Goal: Task Accomplishment & Management: Contribute content

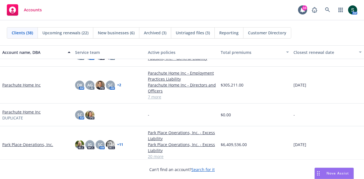
scroll to position [568, 0]
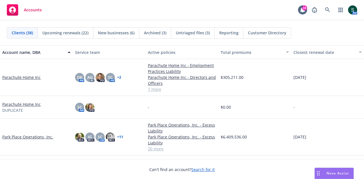
click at [23, 77] on link "Parachute Home Inc" at bounding box center [21, 77] width 38 height 6
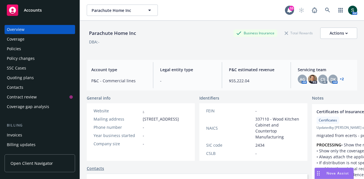
click at [24, 51] on div "Policies" at bounding box center [40, 48] width 66 height 9
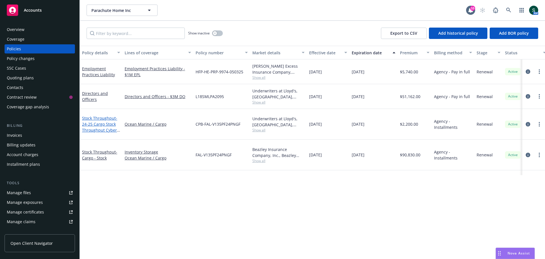
click at [102, 122] on span "- 24-25 Cargo Stock Throughput Cyber Policy" at bounding box center [101, 126] width 38 height 23
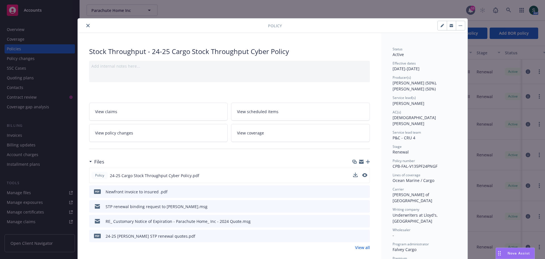
scroll to position [28, 0]
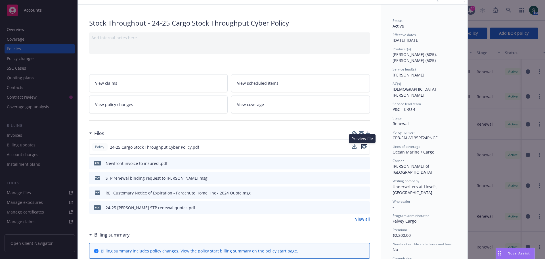
click at [362, 148] on icon "preview file" at bounding box center [364, 147] width 5 height 4
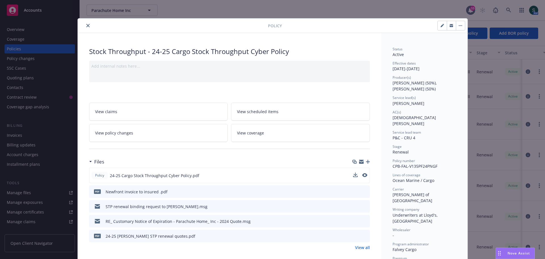
click at [87, 27] on icon "close" at bounding box center [87, 25] width 3 height 3
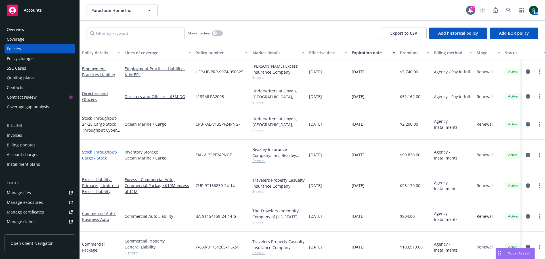
click at [96, 149] on span "- Cargo - Stock" at bounding box center [99, 154] width 35 height 11
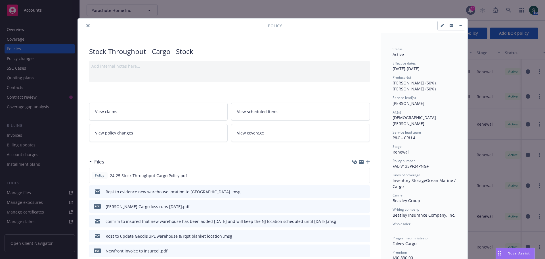
click at [153, 134] on link "View policy changes" at bounding box center [158, 133] width 139 height 18
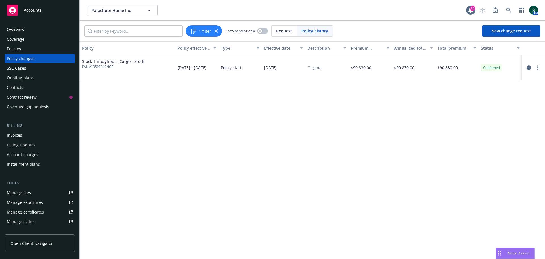
click at [24, 48] on div "Policies" at bounding box center [40, 48] width 66 height 9
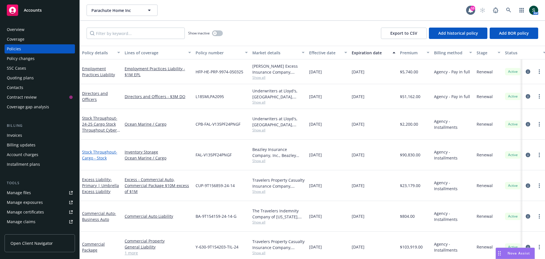
click at [92, 150] on span "- Cargo - Stock" at bounding box center [99, 154] width 35 height 11
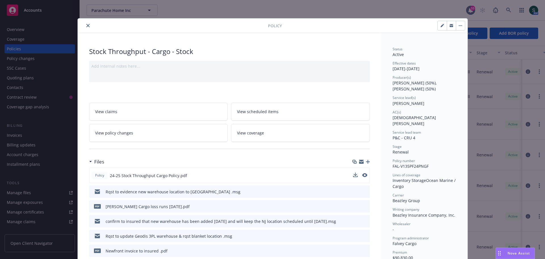
scroll to position [17, 0]
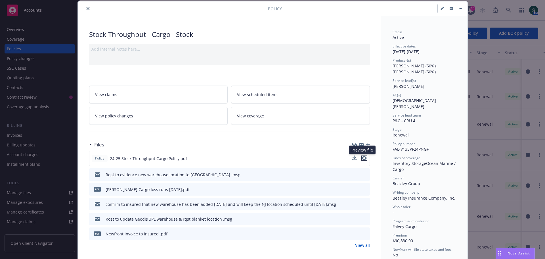
click at [363, 159] on icon "preview file" at bounding box center [364, 158] width 5 height 4
click at [363, 144] on icon "button" at bounding box center [368, 145] width 4 height 4
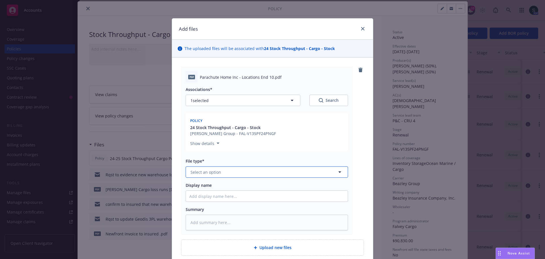
click at [207, 171] on span "Select an option" at bounding box center [206, 172] width 31 height 6
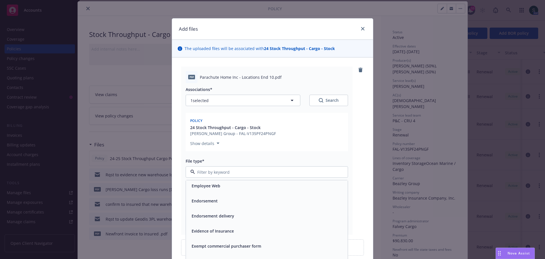
scroll to position [966, 0]
click at [210, 179] on div "Endorsement" at bounding box center [205, 200] width 30 height 8
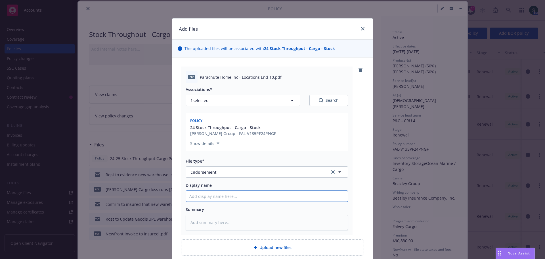
click at [208, 179] on input "Display name" at bounding box center [267, 196] width 162 height 11
type textarea "x"
type input "E"
type textarea "x"
type input "En"
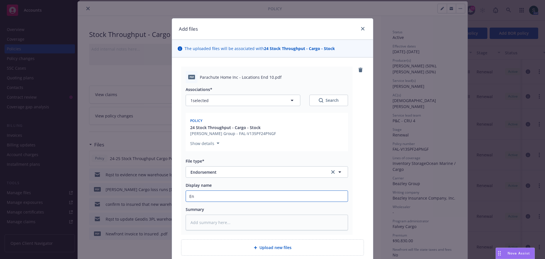
type textarea "x"
type input "End"
type textarea "x"
type input "Endo"
type textarea "x"
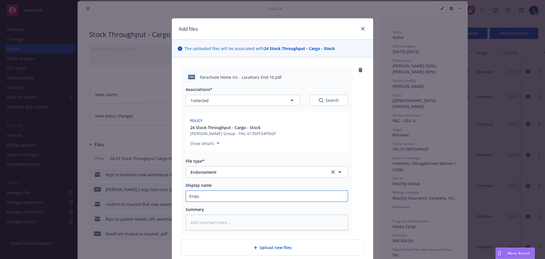
type input "Endor"
type textarea "x"
type input "Endors"
type textarea "x"
type input "Endorse"
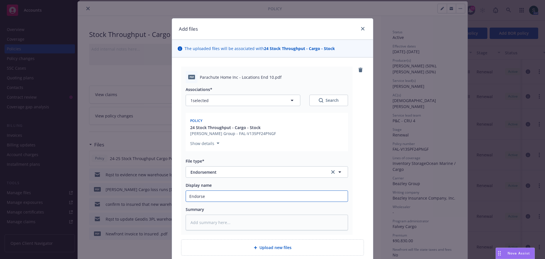
type textarea "x"
type input "Endorsem"
type textarea "x"
type input "Endorseme"
type textarea "x"
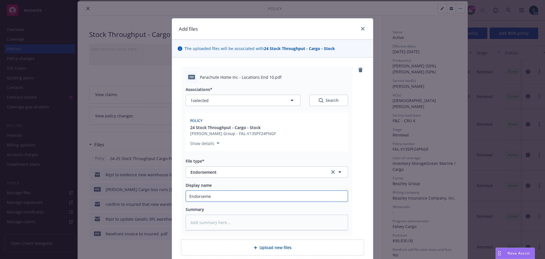
type input "Endorsemen"
type textarea "x"
type input "Endorsement"
type textarea "x"
type input "Endorsement"
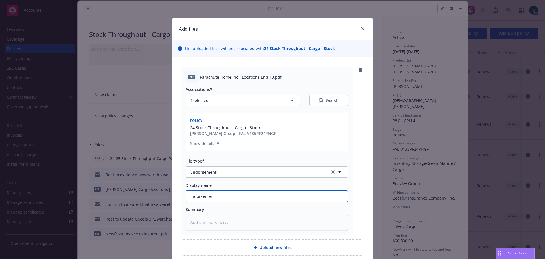
type textarea "x"
type input "Endorsement #"
type textarea "x"
type input "Endorsement #1"
type textarea "x"
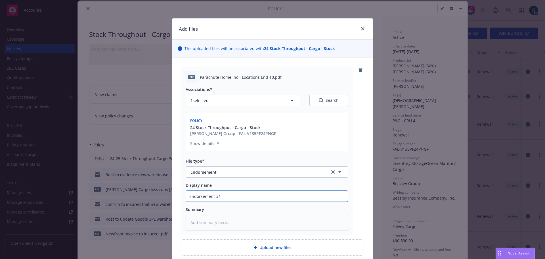
type input "Endorsement #10"
type textarea "x"
type input "Endorsement #10"
type textarea "x"
type input "Endorsement #10 a"
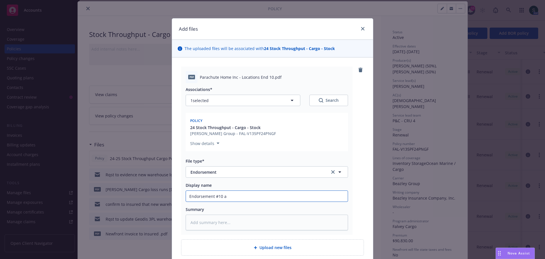
type textarea "x"
type input "Endorsement #10 ad"
type textarea "x"
type input "Endorsement #10 add"
type textarea "x"
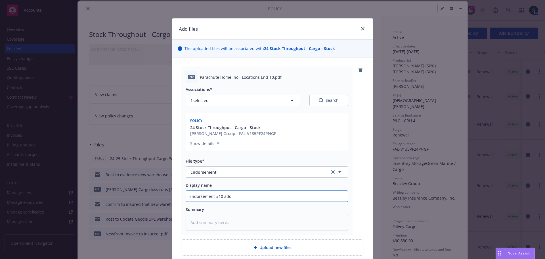
type input "Endorsement #10 add"
type textarea "x"
type input "Endorsement #10 add P"
type textarea "x"
type input "Endorsement #10 add PA"
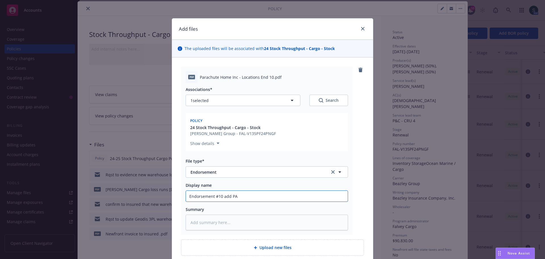
type textarea "x"
type input "Endorsement #10 add PA"
type textarea "x"
type input "Endorsement #10 add PA w"
type textarea "x"
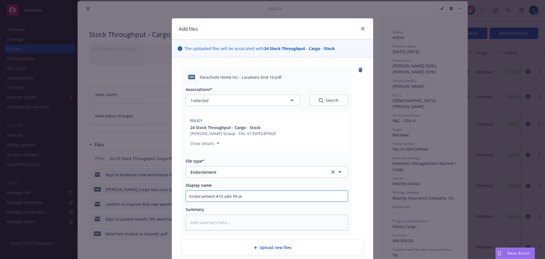
type input "Endorsement #10 add PA wa"
type textarea "x"
type input "Endorsement #10 add PA war"
type textarea "x"
type input "Endorsement #10 add PA ware"
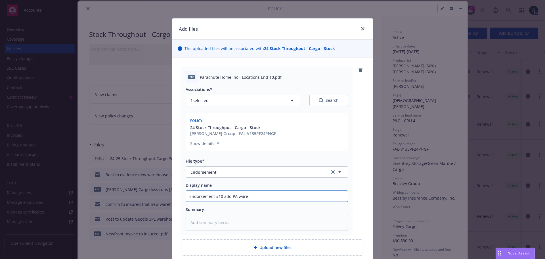
type textarea "x"
type input "Endorsement #10 add PA wareh"
type textarea "x"
type input "Endorsement #10 add PA wareho"
type textarea "x"
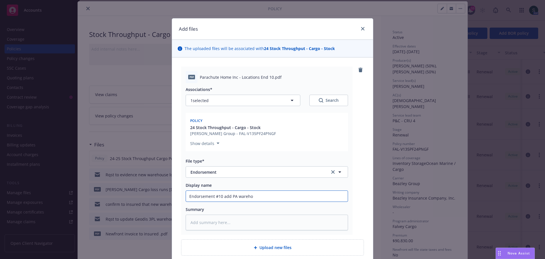
type input "Endorsement #10 add PA warehou"
type textarea "x"
type input "Endorsement #10 add PA warehous"
type textarea "x"
type input "Endorsement #10 add PA warehouse"
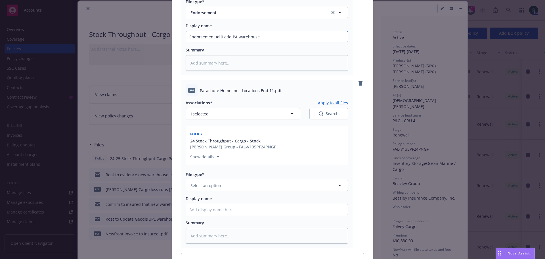
scroll to position [163, 0]
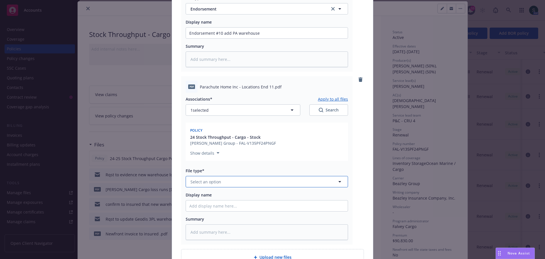
click at [218, 179] on span "Select an option" at bounding box center [206, 182] width 31 height 6
click at [201, 179] on span "Endorsement" at bounding box center [205, 239] width 26 height 6
click at [206, 38] on input "Display name" at bounding box center [267, 33] width 162 height 11
type textarea "x"
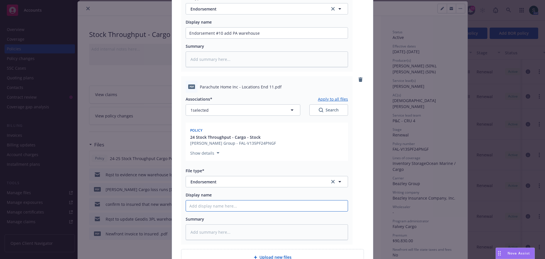
type input "E"
type textarea "x"
type input "En"
type textarea "x"
type input "End"
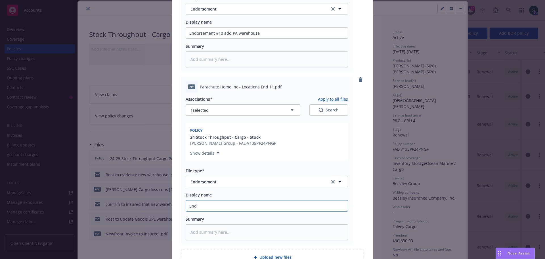
type textarea "x"
type input "Endo"
type textarea "x"
type input "Endor"
type textarea "x"
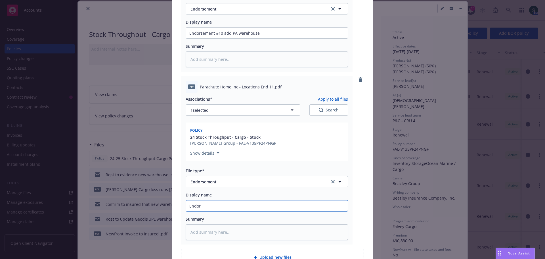
type input "Endors"
type textarea "x"
type input "Endorse"
type textarea "x"
type input "Endorsem"
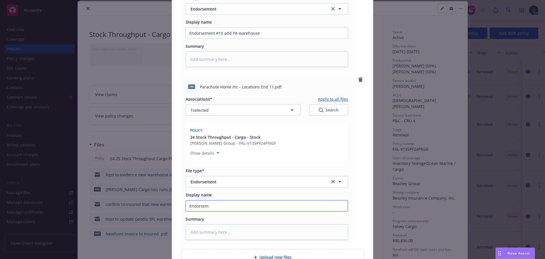
type textarea "x"
type input "Endorsemen"
type textarea "x"
type input "Endorsement"
type textarea "x"
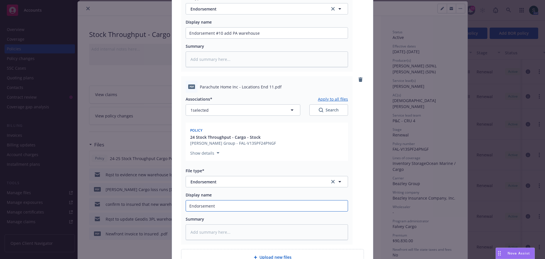
type input "Endorsement"
type textarea "x"
type input "Endorsement #"
type textarea "x"
type input "Endorsement #1"
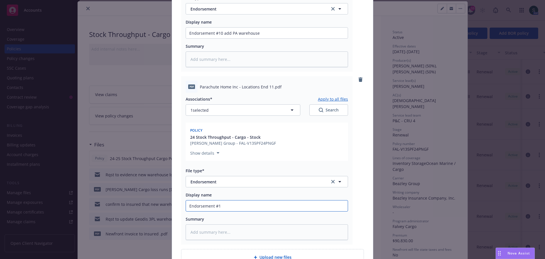
type textarea "x"
type input "Endorsement #11"
type textarea "x"
type input "Endorsement #11"
type textarea "x"
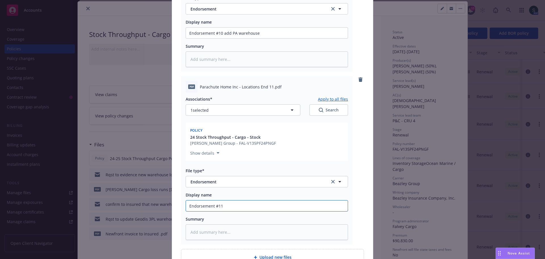
type input "Endorsement #11 r"
type textarea "x"
type input "Endorsement #11 re"
type textarea "x"
type input "Endorsement #11 rem"
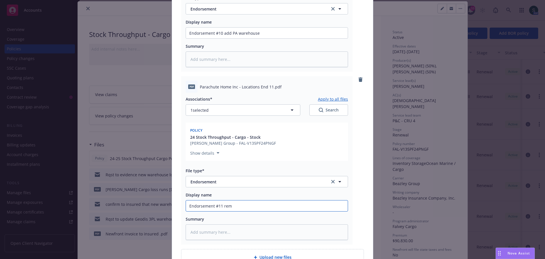
type textarea "x"
type input "Endorsement #11 remo"
type textarea "x"
type input "Endorsement #11 remov"
type textarea "x"
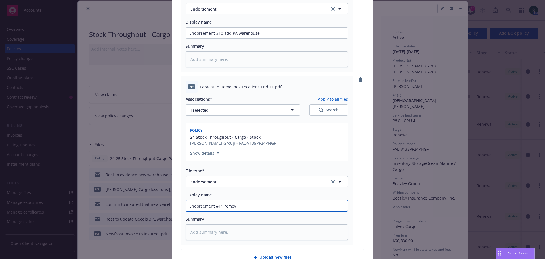
type input "Endorsement #11 remove"
type textarea "x"
type input "Endorsement #11 remove"
type textarea "x"
type input "Endorsement #11 remove N"
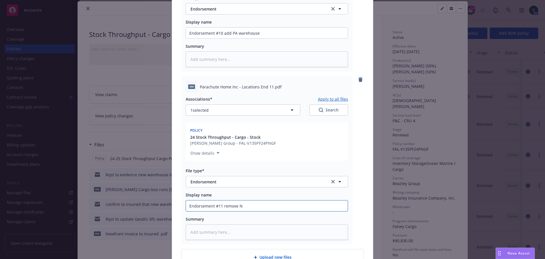
type textarea "x"
type input "Endorsement #11 remove NJ"
type textarea "x"
type input "Endorsement #11 remove NJ"
type textarea "x"
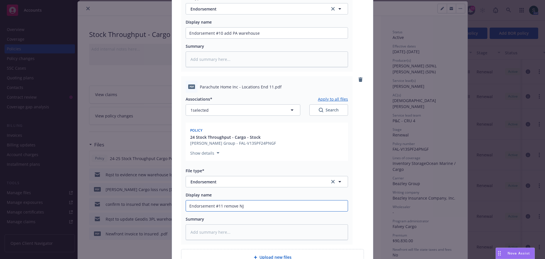
type input "Endorsement #11 remove NJ w"
type textarea "x"
type input "Endorsement #11 remove NJ wa"
type textarea "x"
type input "Endorsement #11 remove NJ war"
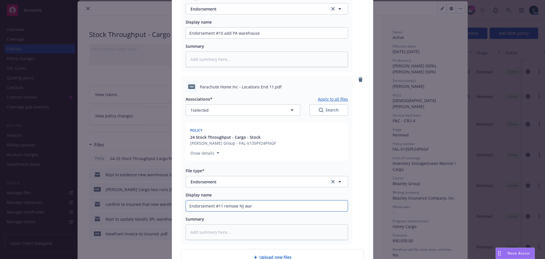
type textarea "x"
type input "Endorsement #11 remove NJ ware"
type textarea "x"
type input "Endorsement #11 remove NJ wareh"
type textarea "x"
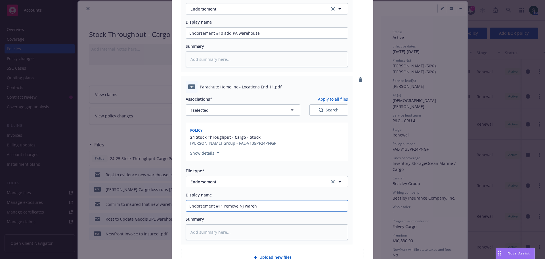
type input "Endorsement #11 remove NJ wareho"
type textarea "x"
type input "Endorsement #11 remove NJ warehou"
type textarea "x"
type input "Endorsement #11 remove NJ warehous"
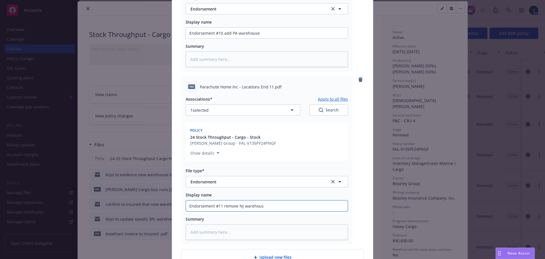
type textarea "x"
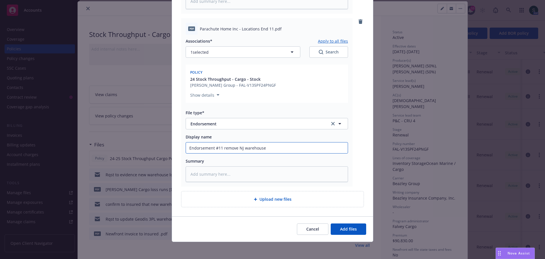
scroll to position [222, 0]
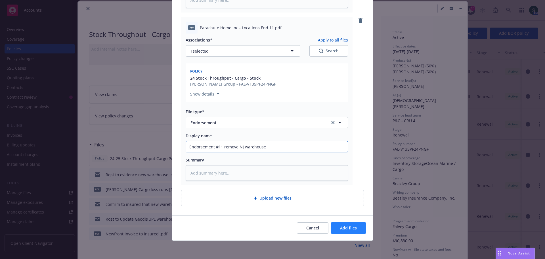
type input "Endorsement #11 remove NJ warehouse"
click at [345, 179] on button "Add files" at bounding box center [349, 227] width 36 height 11
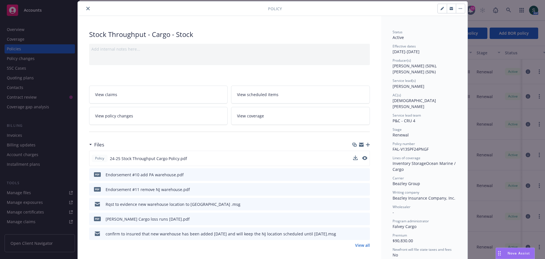
click at [363, 145] on icon "button" at bounding box center [368, 145] width 4 height 4
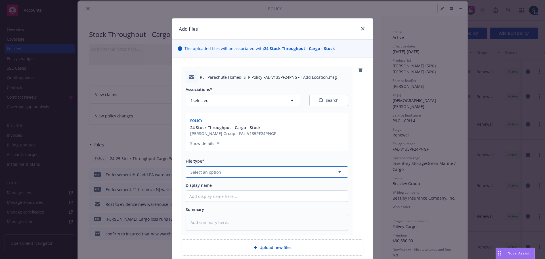
click at [205, 171] on span "Select an option" at bounding box center [206, 172] width 31 height 6
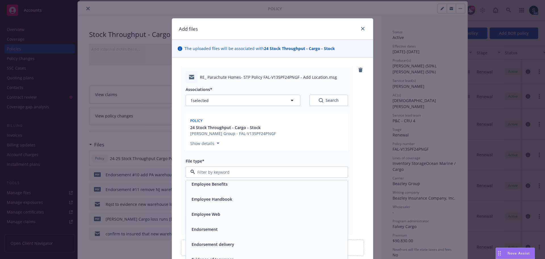
scroll to position [938, 0]
click at [219, 179] on span "Endorsement delivery" at bounding box center [213, 244] width 43 height 6
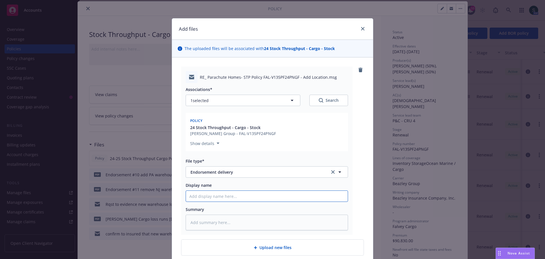
click at [201, 179] on input "Display name" at bounding box center [267, 196] width 162 height 11
type textarea "x"
type input "r"
type textarea "x"
type input "re"
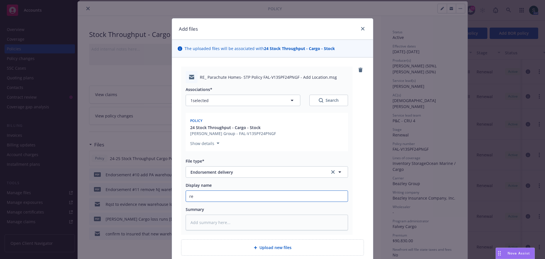
type textarea "x"
type input "rec"
type textarea "x"
type input "rece"
type textarea "x"
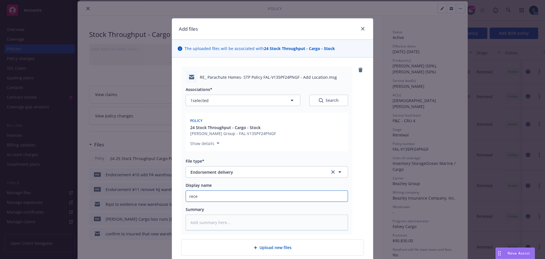
type input "recei"
type textarea "x"
type input "receiv"
type textarea "x"
type input "receive"
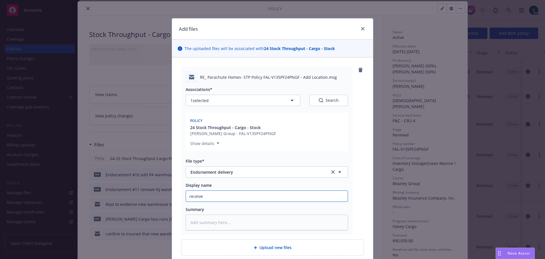
type textarea "x"
type input "received"
type textarea "x"
type input "received"
type textarea "x"
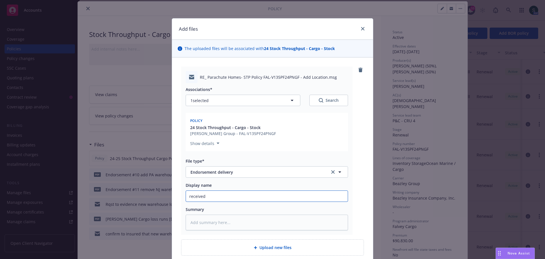
type input "received a"
type textarea "x"
type input "received am"
type textarea "x"
type input "received ame"
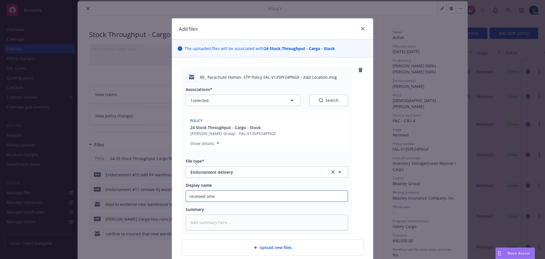
type textarea "x"
type input "received [MEDICAL_DATA]"
type textarea "x"
type input "received amend"
type textarea "x"
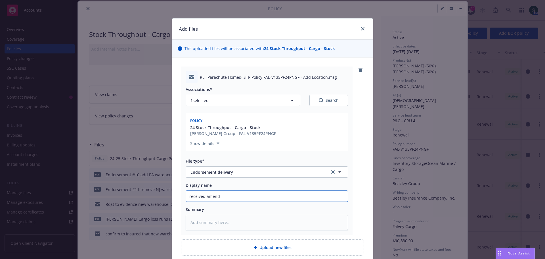
type input "received amendi"
type textarea "x"
type input "received amendin"
type textarea "x"
type input "received amending"
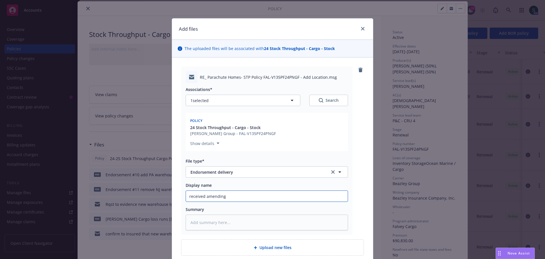
type textarea "x"
type input "received amending"
type textarea "x"
type input "received amending w"
type textarea "x"
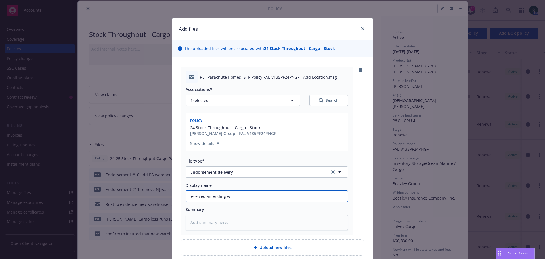
type input "received amending wa"
type textarea "x"
type input "received amending war"
type textarea "x"
type input "received amending ware"
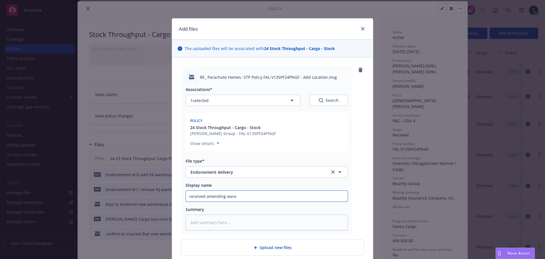
type textarea "x"
type input "received amending wareh"
type textarea "x"
type input "received amending wareho"
type textarea "x"
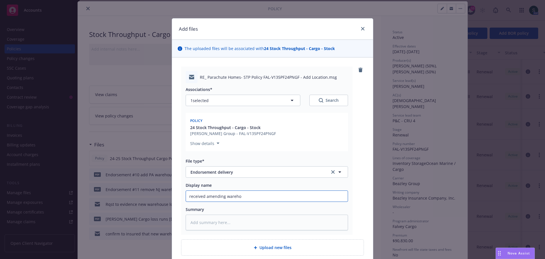
type input "received amending warehou"
type textarea "x"
type input "received amending warehous"
type textarea "x"
type input "received amending warehouse"
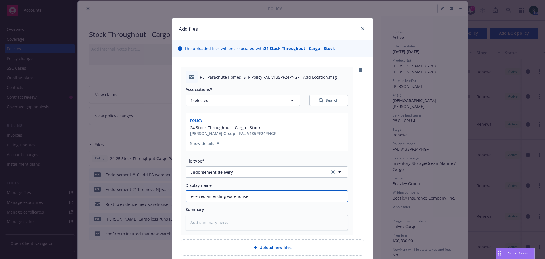
type textarea "x"
type input "received amending warehouse"
type textarea "x"
type input "received amending warehouse e"
type textarea "x"
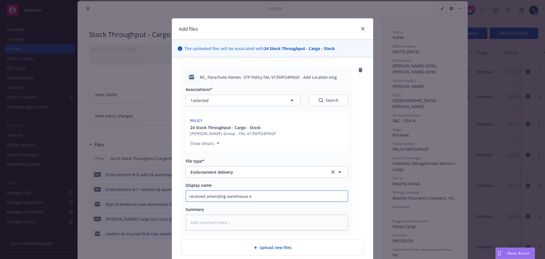
type input "received amending warehouse en"
type textarea "x"
type input "received amending warehouse end"
type textarea "x"
type input "received amending warehouse ends"
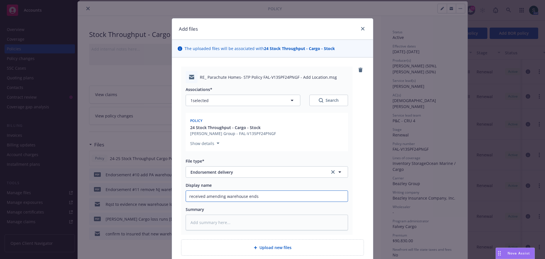
type textarea "x"
type input "received amending warehouse ends"
type textarea "x"
type input "received amending warehouse ends f"
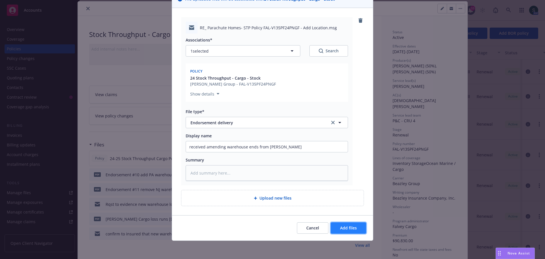
click at [343, 179] on button "Add files" at bounding box center [349, 227] width 36 height 11
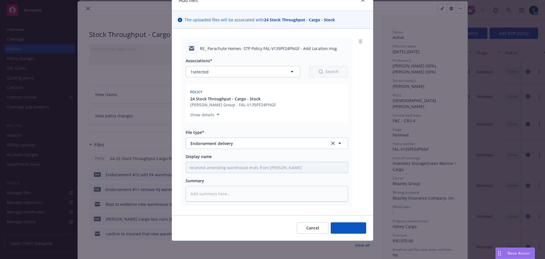
scroll to position [29, 0]
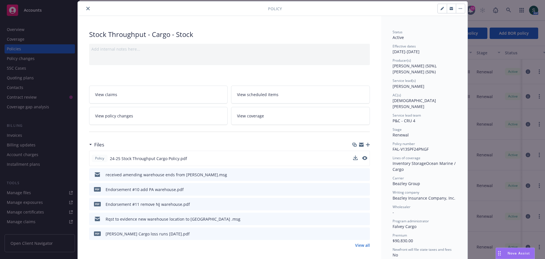
click at [135, 157] on span "24-25 Stock Throughput Cargo Policy.pdf" at bounding box center [148, 158] width 77 height 6
click at [362, 159] on icon "preview file" at bounding box center [364, 158] width 5 height 4
click at [354, 157] on icon "download file" at bounding box center [355, 158] width 5 height 5
click at [363, 179] on icon "preview file" at bounding box center [364, 204] width 5 height 4
